Goal: Task Accomplishment & Management: Manage account settings

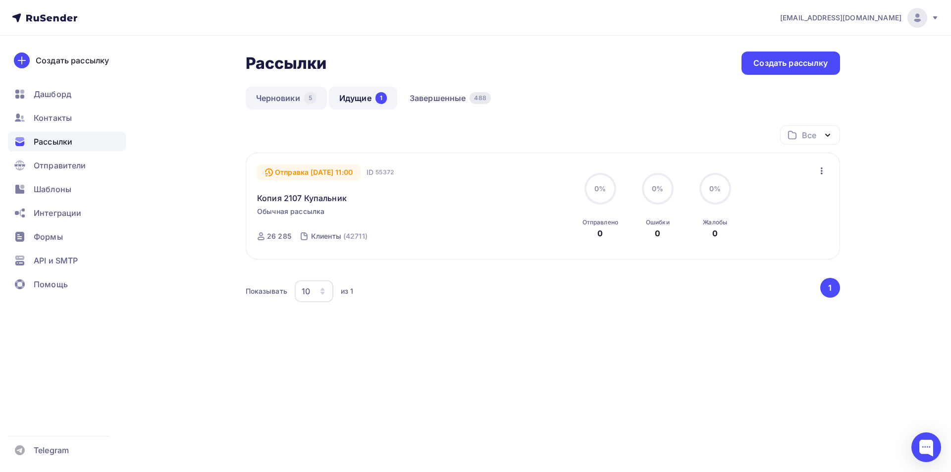
click at [280, 100] on link "Черновики 5" at bounding box center [286, 98] width 81 height 23
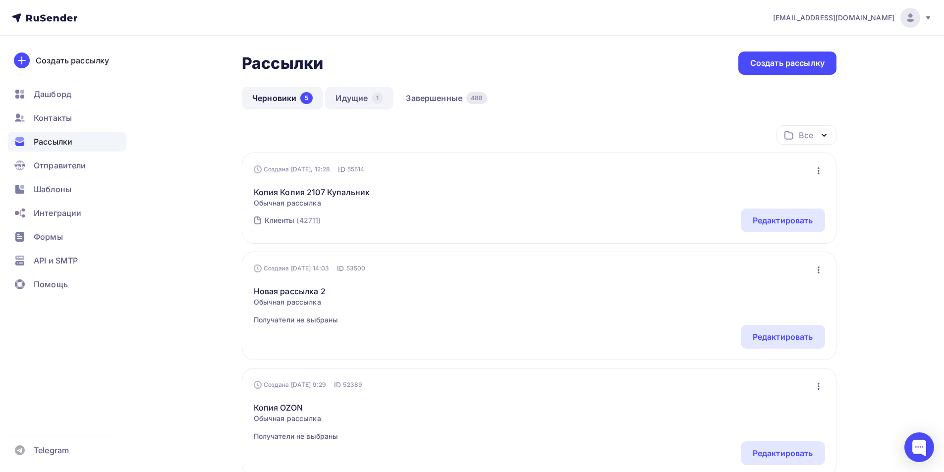
click at [359, 97] on link "Идущие 1" at bounding box center [359, 98] width 68 height 23
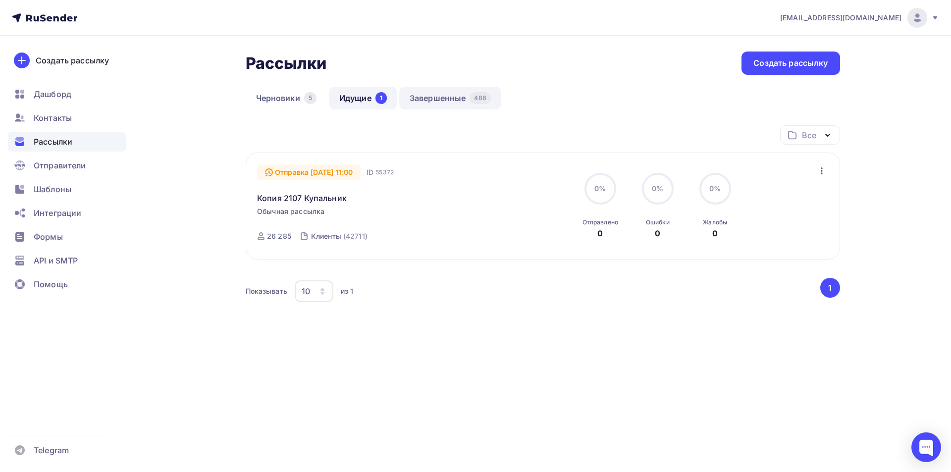
click at [433, 102] on link "Завершенные 488" at bounding box center [450, 98] width 102 height 23
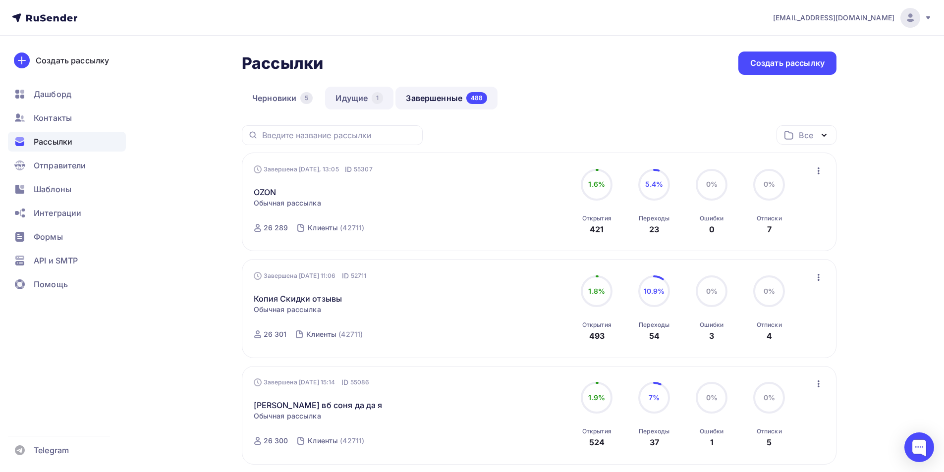
click at [360, 102] on link "Идущие 1" at bounding box center [359, 98] width 68 height 23
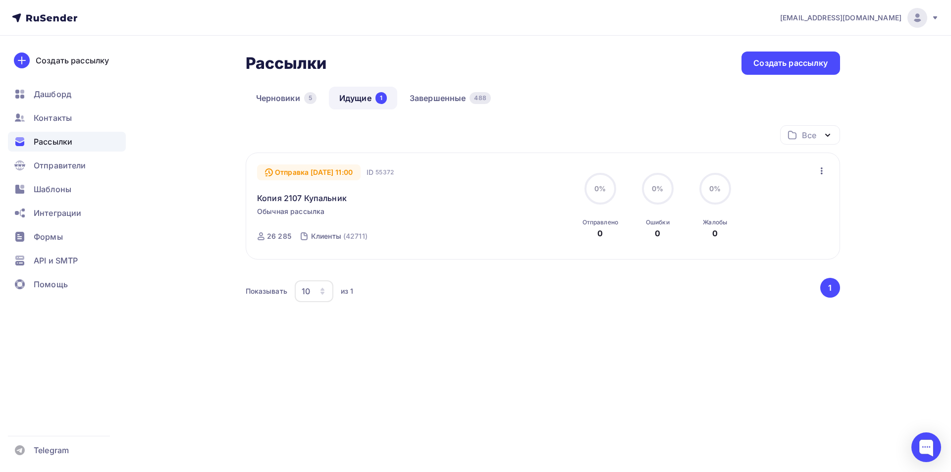
click at [824, 170] on icon "button" at bounding box center [822, 171] width 12 height 12
click at [789, 195] on div "Изменить время отправки" at bounding box center [764, 197] width 125 height 12
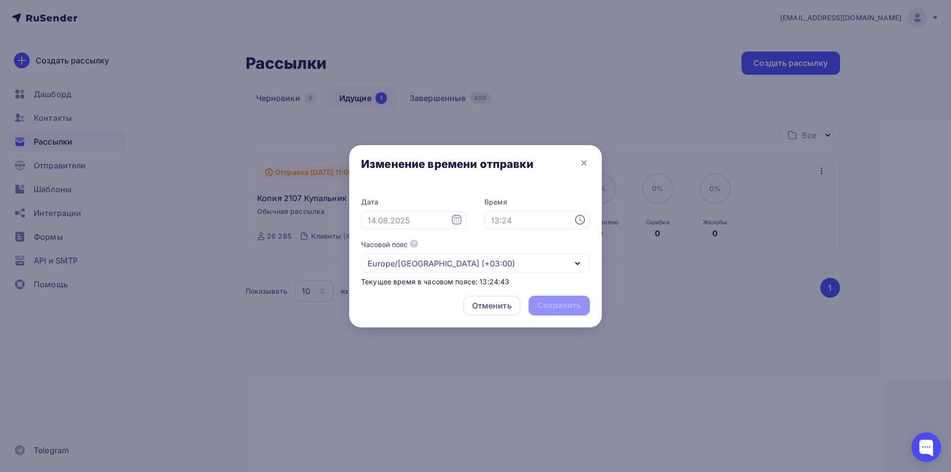
click at [578, 223] on icon at bounding box center [580, 220] width 12 height 12
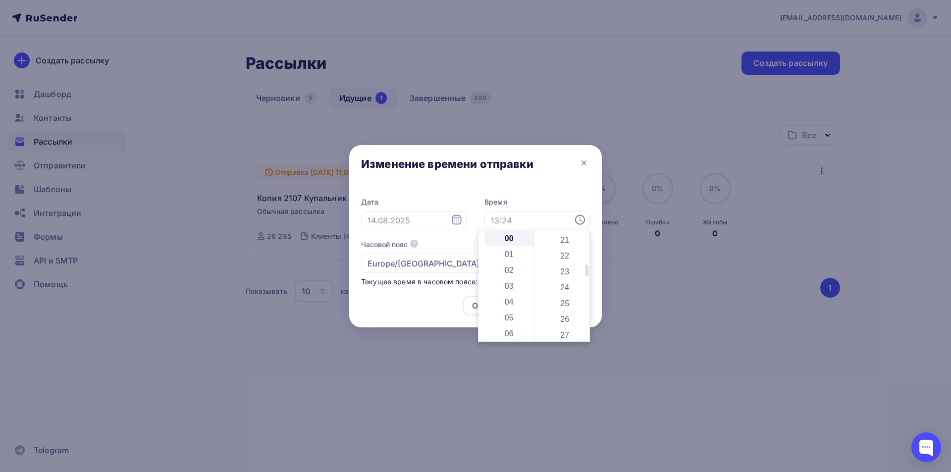
scroll to position [346, 0]
drag, startPoint x: 587, startPoint y: 234, endPoint x: 587, endPoint y: 271, distance: 36.7
click at [587, 271] on div at bounding box center [587, 273] width 3 height 11
click at [565, 286] on li "25" at bounding box center [566, 289] width 51 height 16
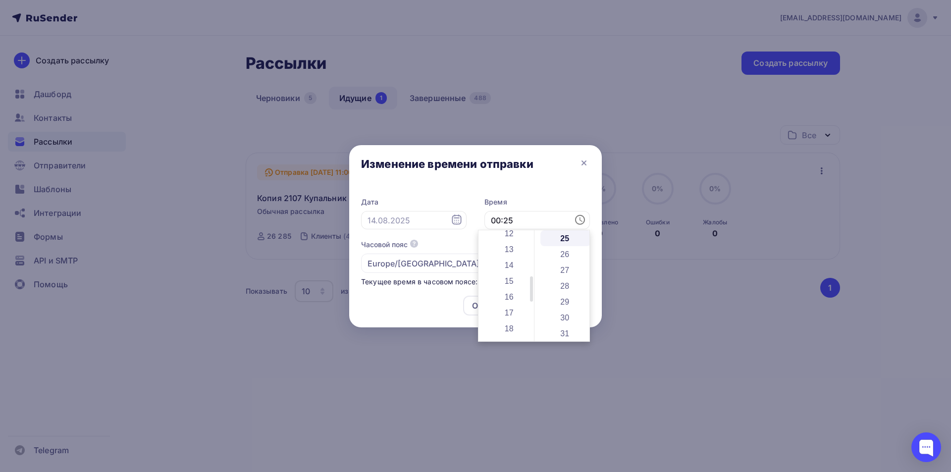
drag, startPoint x: 533, startPoint y: 243, endPoint x: 533, endPoint y: 288, distance: 45.6
click at [533, 288] on div at bounding box center [531, 289] width 3 height 25
click at [511, 248] on li "13" at bounding box center [510, 249] width 51 height 16
type input "13:25"
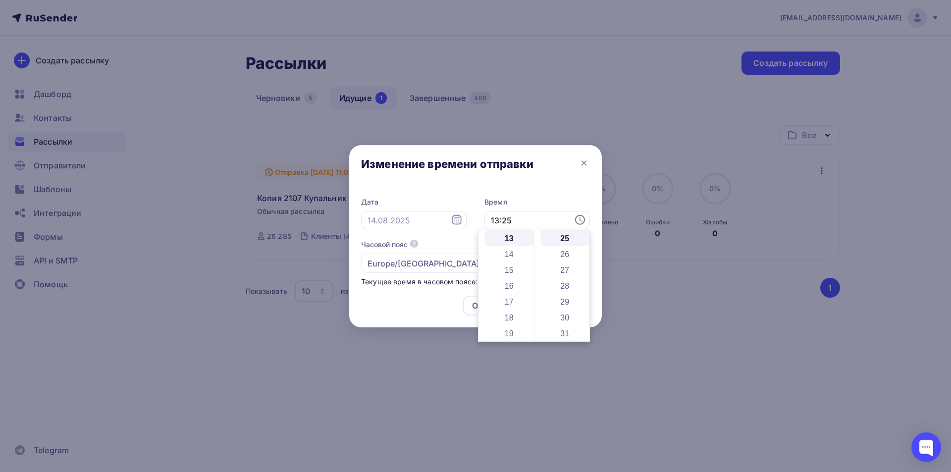
click at [424, 304] on div "Отменить Сохранить" at bounding box center [475, 308] width 253 height 40
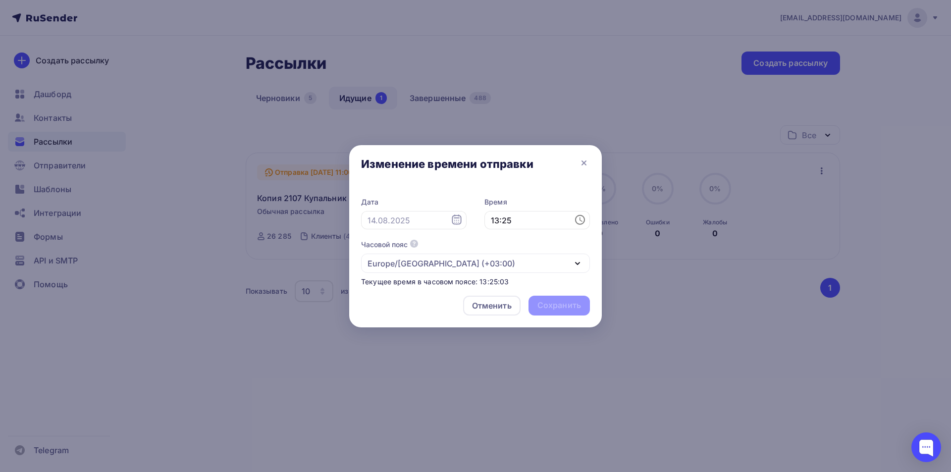
click at [459, 224] on icon at bounding box center [456, 220] width 9 height 10
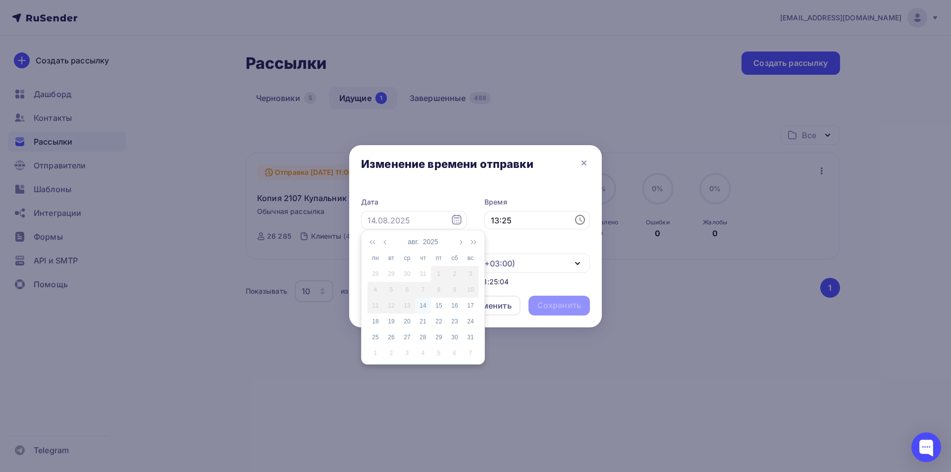
click at [423, 306] on div "14" at bounding box center [423, 305] width 16 height 9
type input "[DATE]"
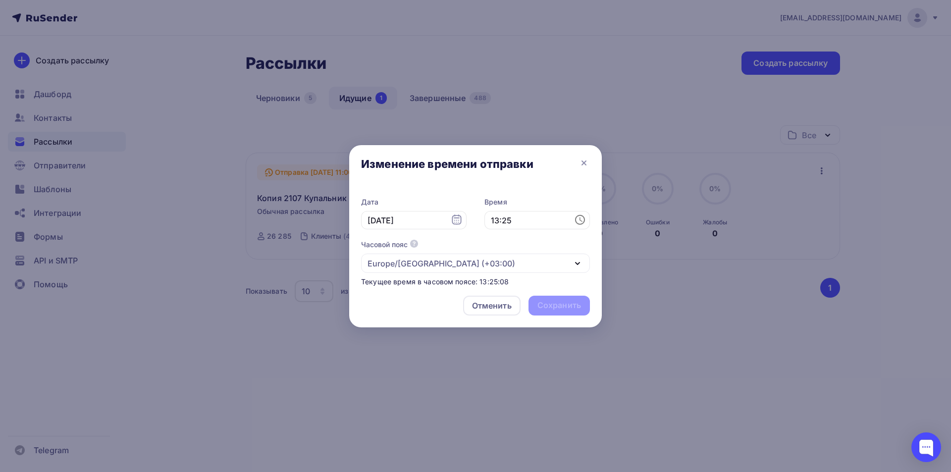
click at [435, 308] on div "Отменить Сохранить" at bounding box center [475, 308] width 253 height 40
click at [554, 311] on div "Отменить Сохранить" at bounding box center [475, 308] width 253 height 40
click at [581, 221] on icon at bounding box center [581, 220] width 3 height 4
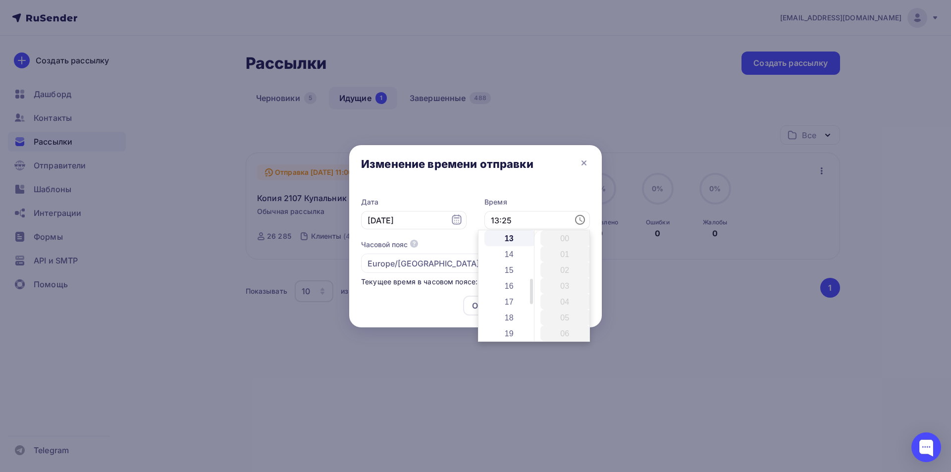
click at [506, 236] on li "13" at bounding box center [510, 238] width 51 height 16
drag, startPoint x: 587, startPoint y: 237, endPoint x: 582, endPoint y: 279, distance: 42.4
click at [582, 279] on div "00 01 02 03 04 05 06 07 08 09 10 11 12 13 14 15 16 17 18 19 20 21 22 23 24 25 2…" at bounding box center [562, 285] width 56 height 111
click at [562, 269] on li "27" at bounding box center [566, 270] width 51 height 16
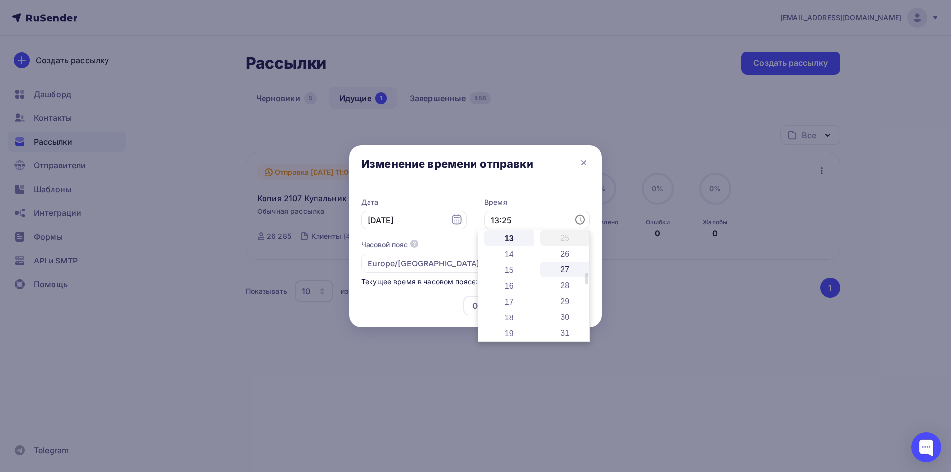
type input "13:27"
click at [463, 237] on div "Дата [DATE] 13:27 Часовой пояс По умолчанию используется часовой пояс из настро…" at bounding box center [475, 242] width 229 height 90
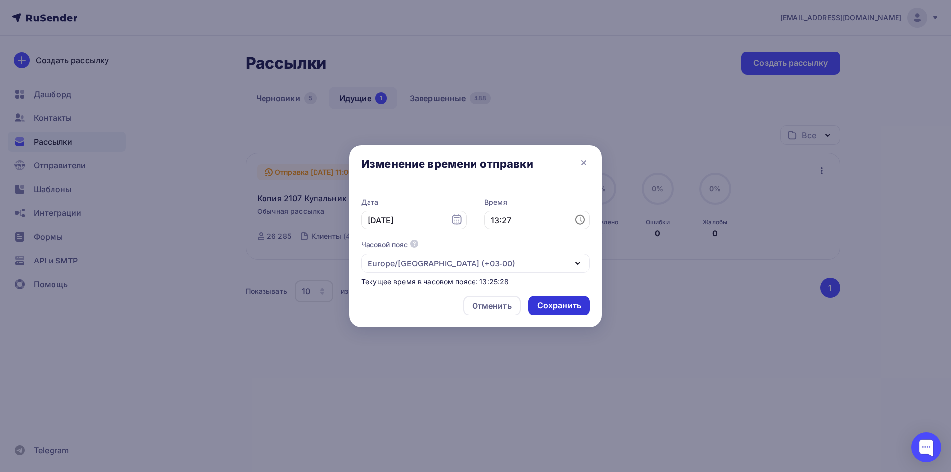
click at [553, 308] on div "Сохранить" at bounding box center [560, 305] width 44 height 11
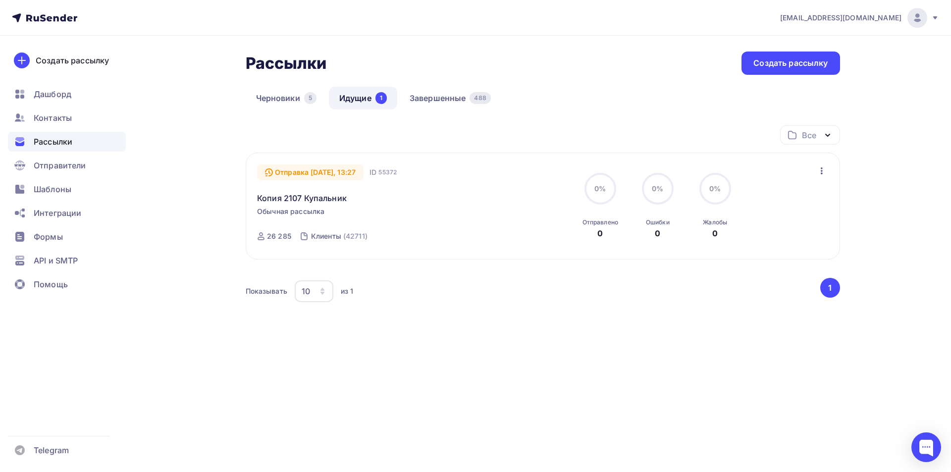
click at [169, 239] on div "Рассылки Рассылки Создать рассылку [GEOGRAPHIC_DATA] 5 Идущие 1 Завершенные 488…" at bounding box center [476, 220] width 812 height 368
